Goal: Transaction & Acquisition: Purchase product/service

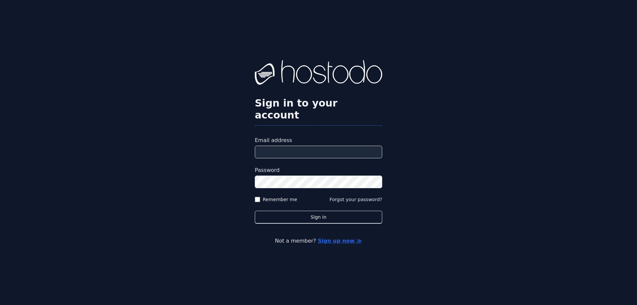
type input "**********"
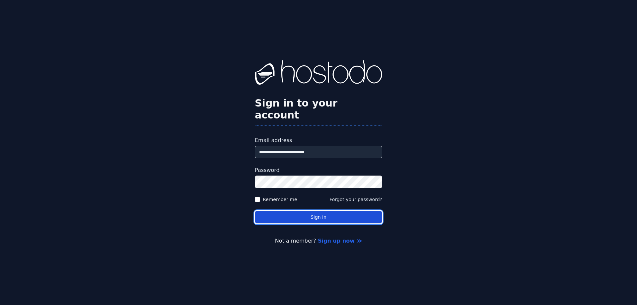
click at [298, 211] on button "Sign in" at bounding box center [318, 217] width 127 height 13
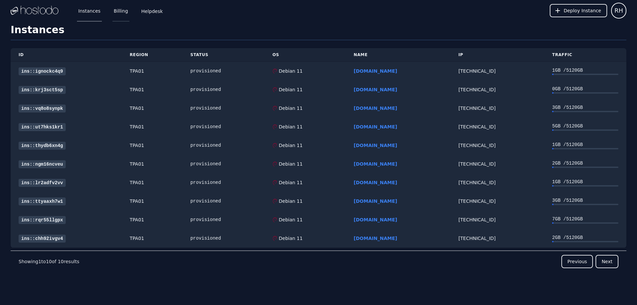
click at [116, 11] on link "Billing" at bounding box center [121, 11] width 17 height 22
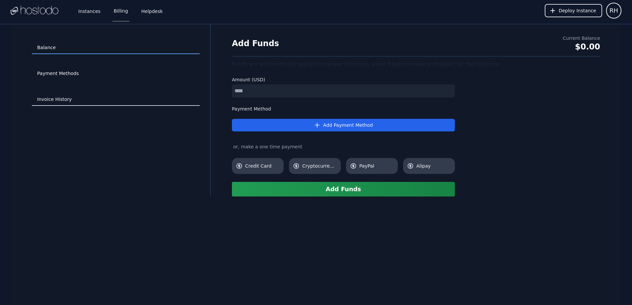
click at [51, 101] on link "Invoice History" at bounding box center [116, 99] width 168 height 13
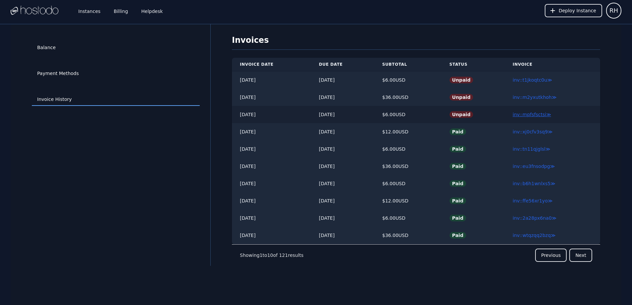
click at [528, 114] on link "inv::mpfsfsctsi ≫" at bounding box center [532, 114] width 39 height 5
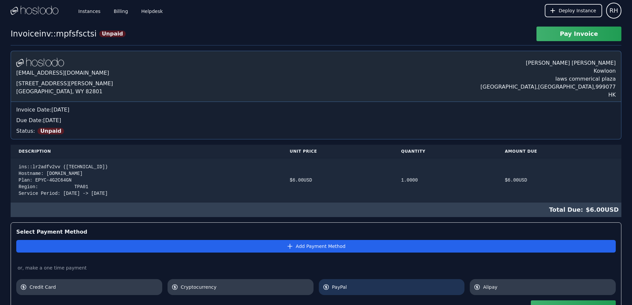
click at [367, 284] on span "PayPal" at bounding box center [396, 287] width 129 height 7
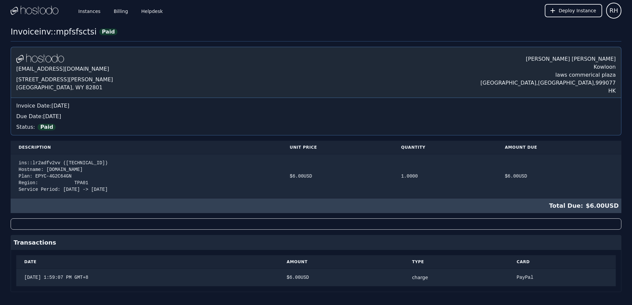
click at [481, 26] on div "Instances Billing Helpdesk Deploy Instance RH Instances SSH Keys Billing Helpde…" at bounding box center [316, 156] width 632 height 313
